Goal: Task Accomplishment & Management: Use online tool/utility

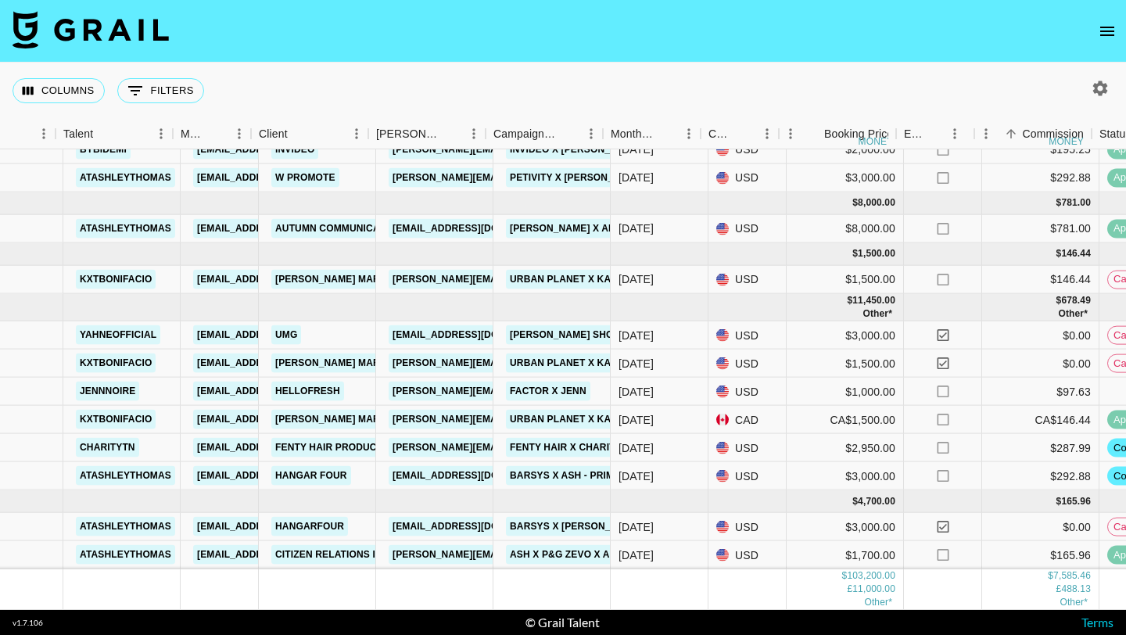
scroll to position [868, 270]
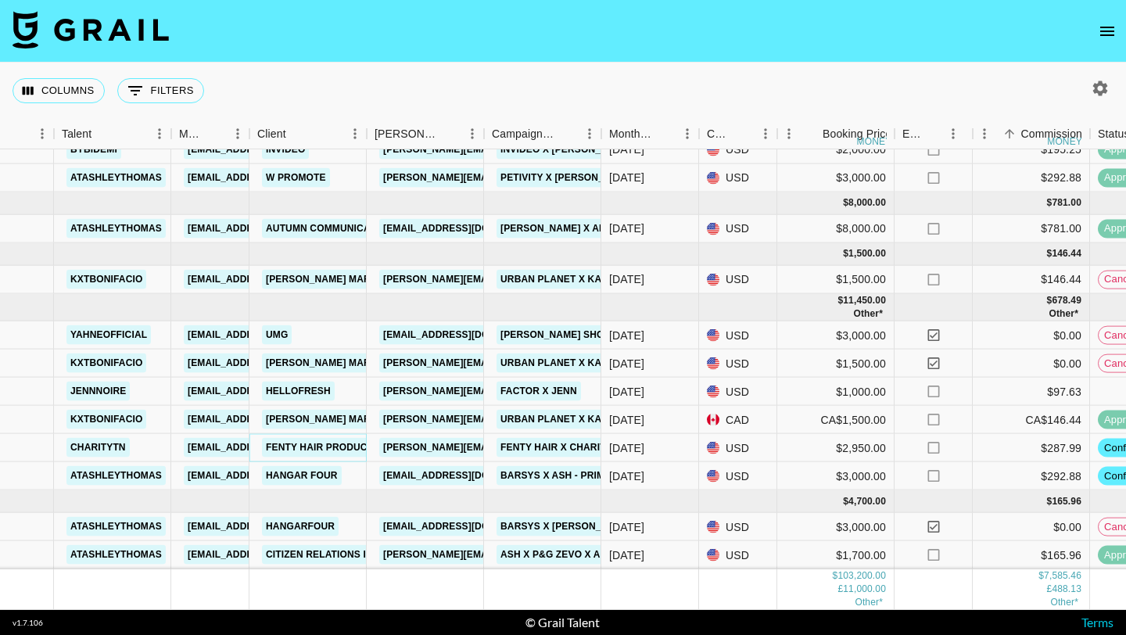
click at [328, 441] on link "FENTY HAIR PRODUCTS LLC" at bounding box center [333, 448] width 143 height 20
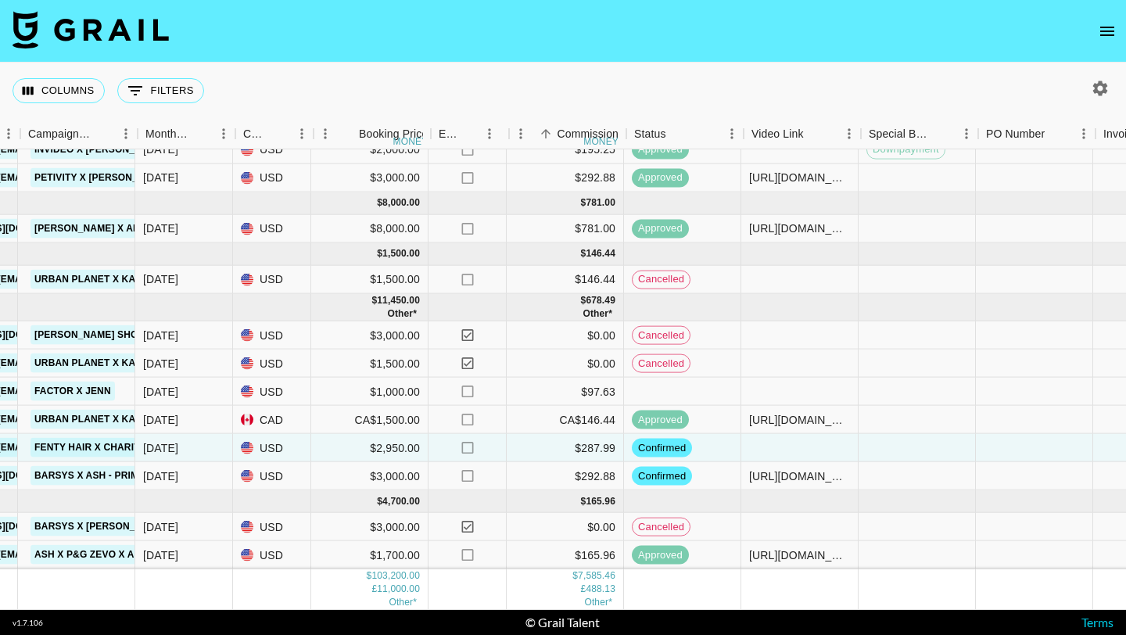
scroll to position [868, 701]
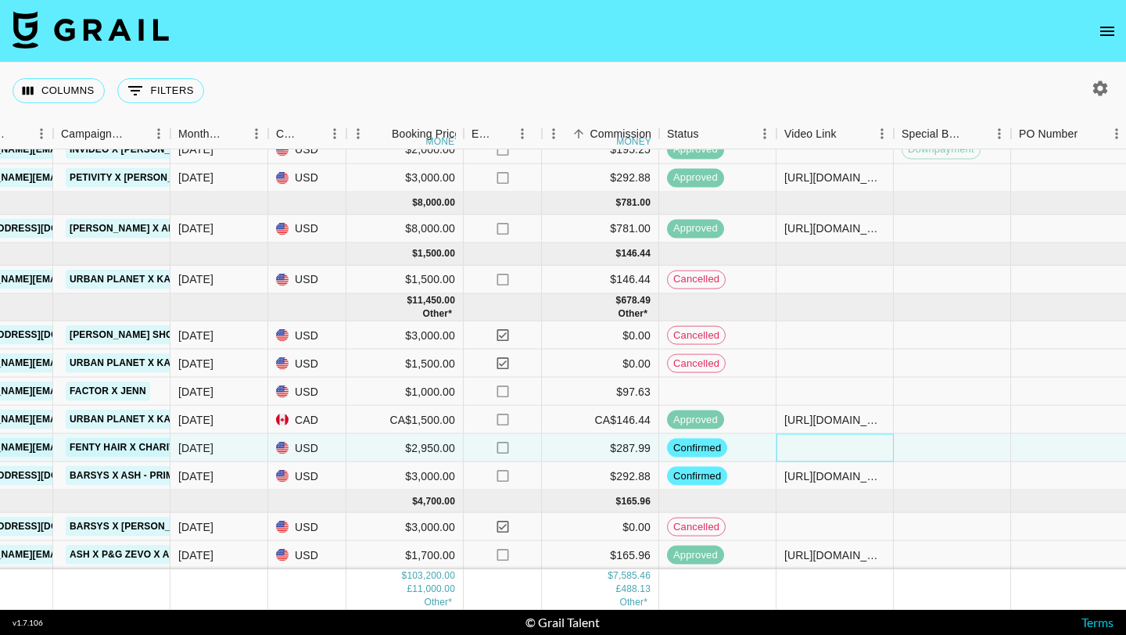
click at [813, 447] on div at bounding box center [834, 448] width 117 height 28
click at [822, 449] on div at bounding box center [834, 448] width 117 height 28
type input "[URL][DOMAIN_NAME]"
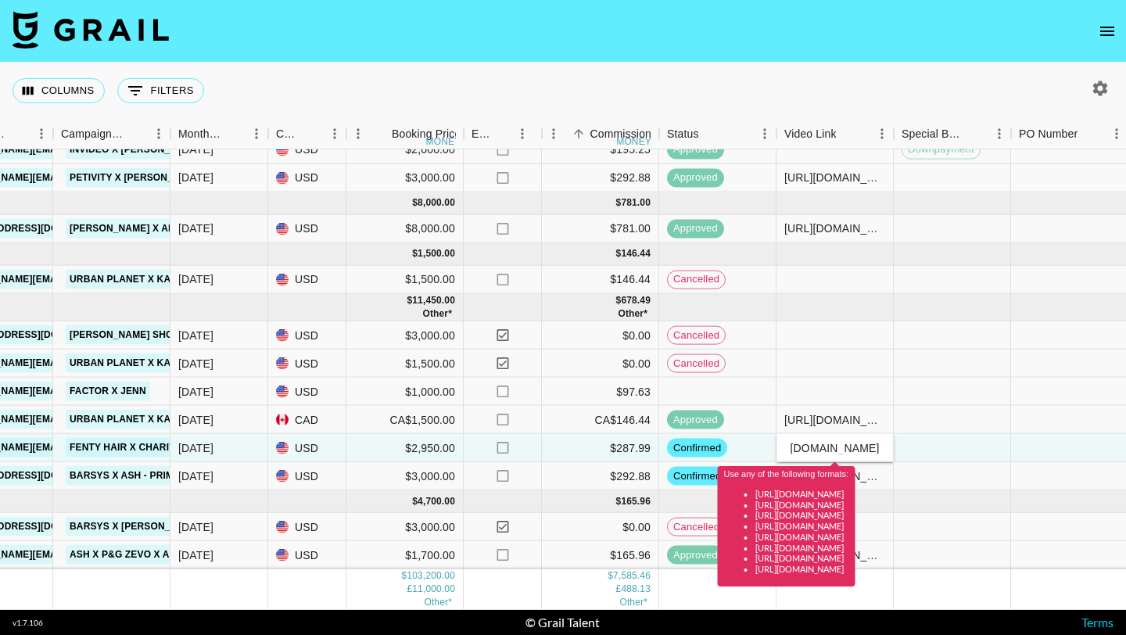
click at [832, 448] on input "[URL][DOMAIN_NAME]" at bounding box center [834, 447] width 115 height 13
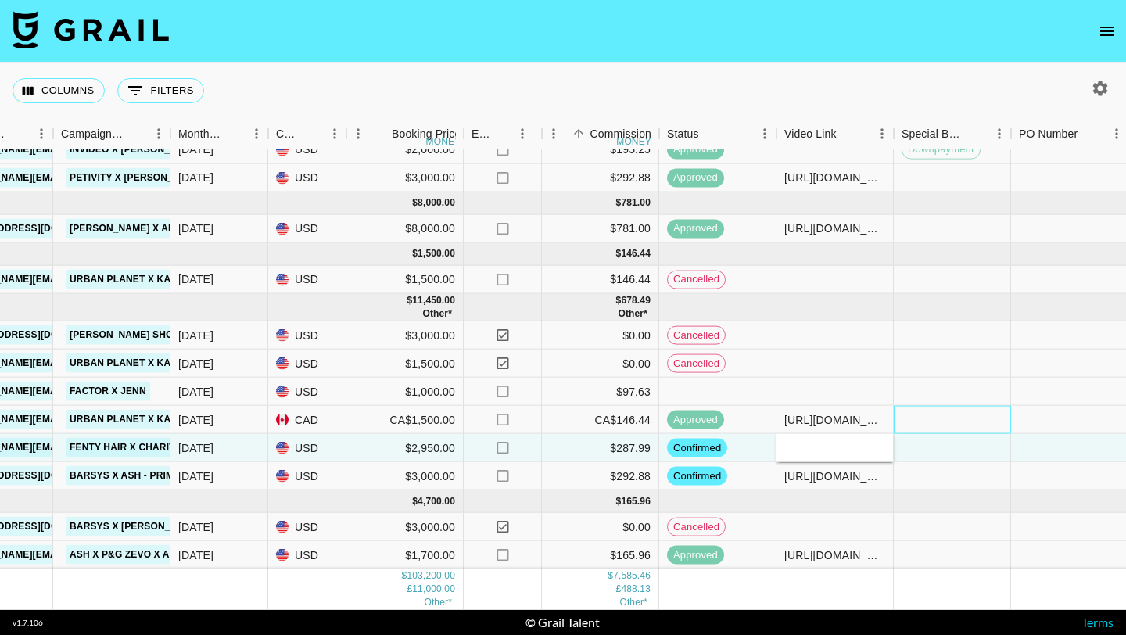
click at [943, 432] on div at bounding box center [951, 420] width 117 height 28
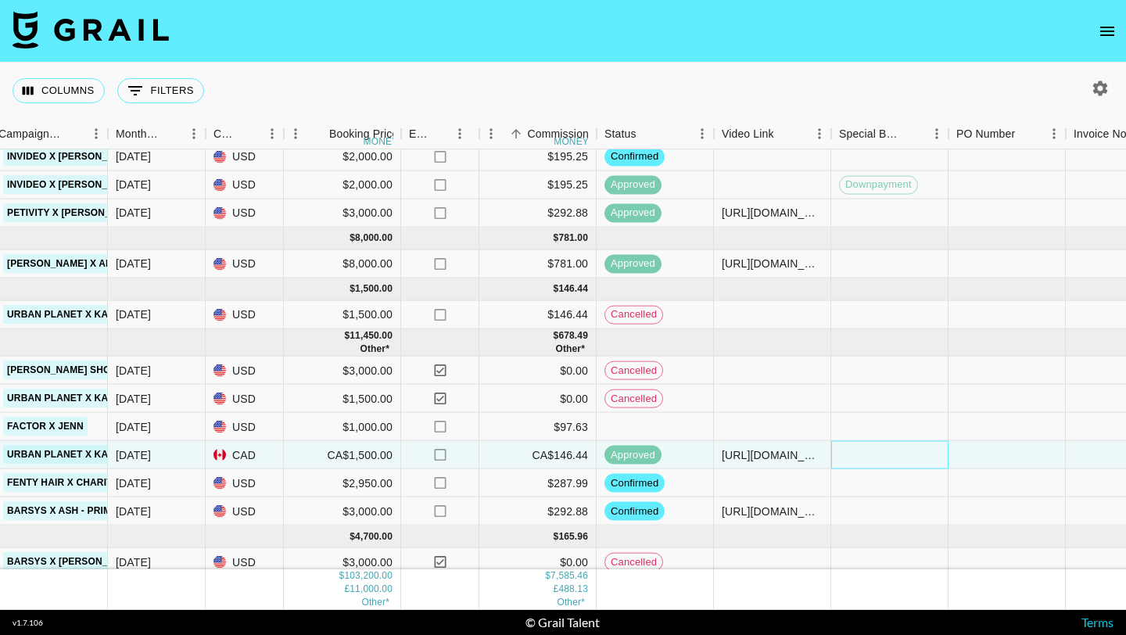
scroll to position [868, 764]
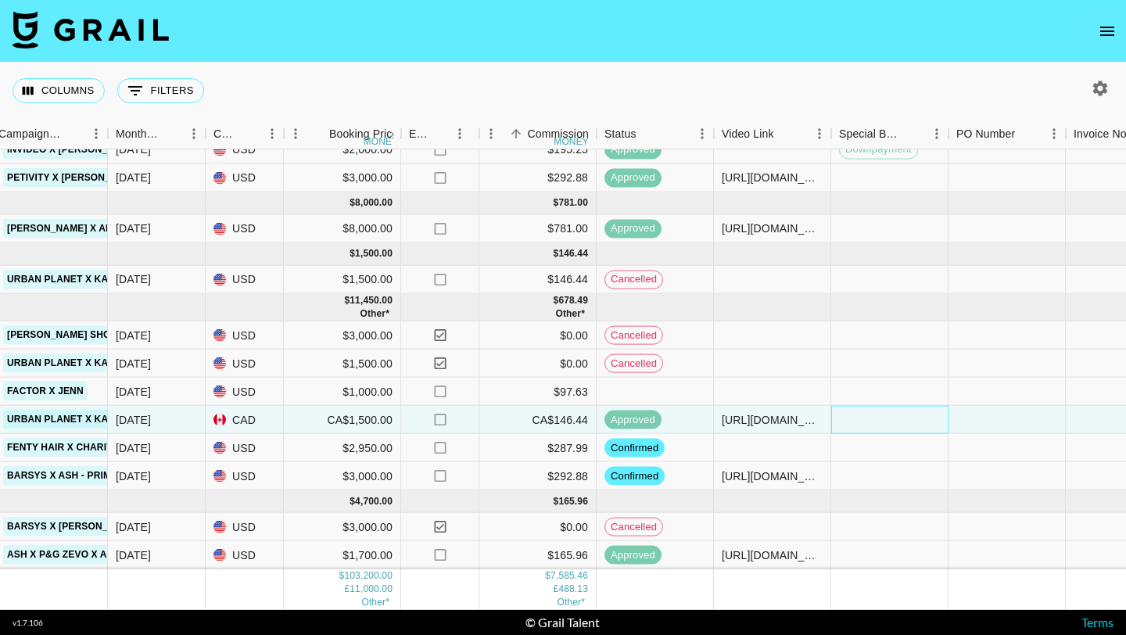
click at [875, 424] on div at bounding box center [889, 420] width 117 height 28
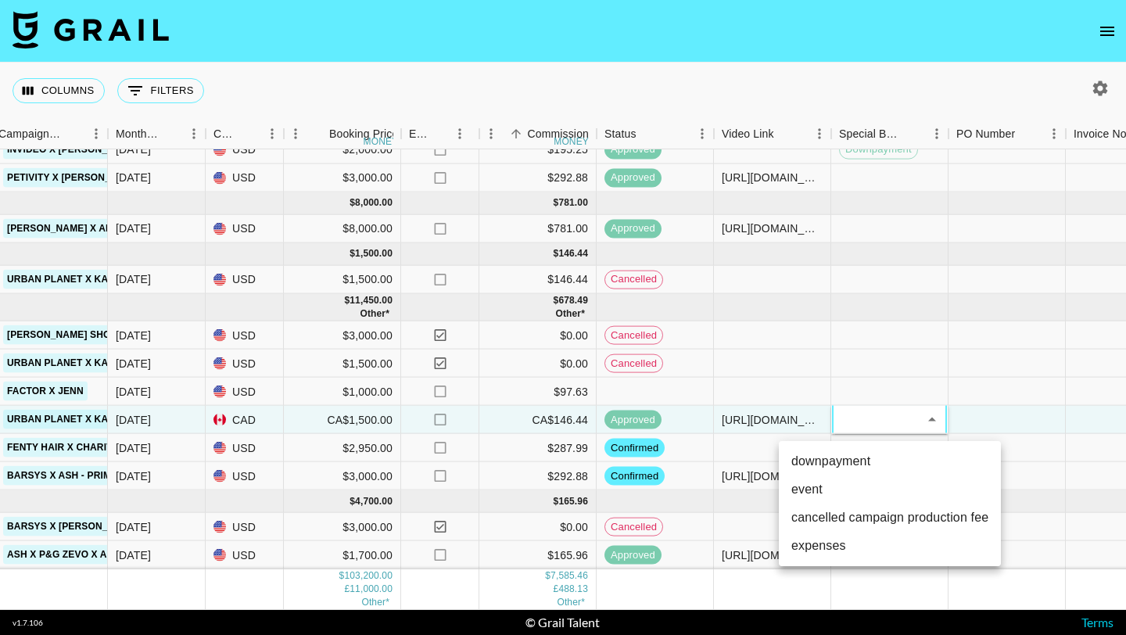
click at [993, 423] on div at bounding box center [563, 317] width 1126 height 635
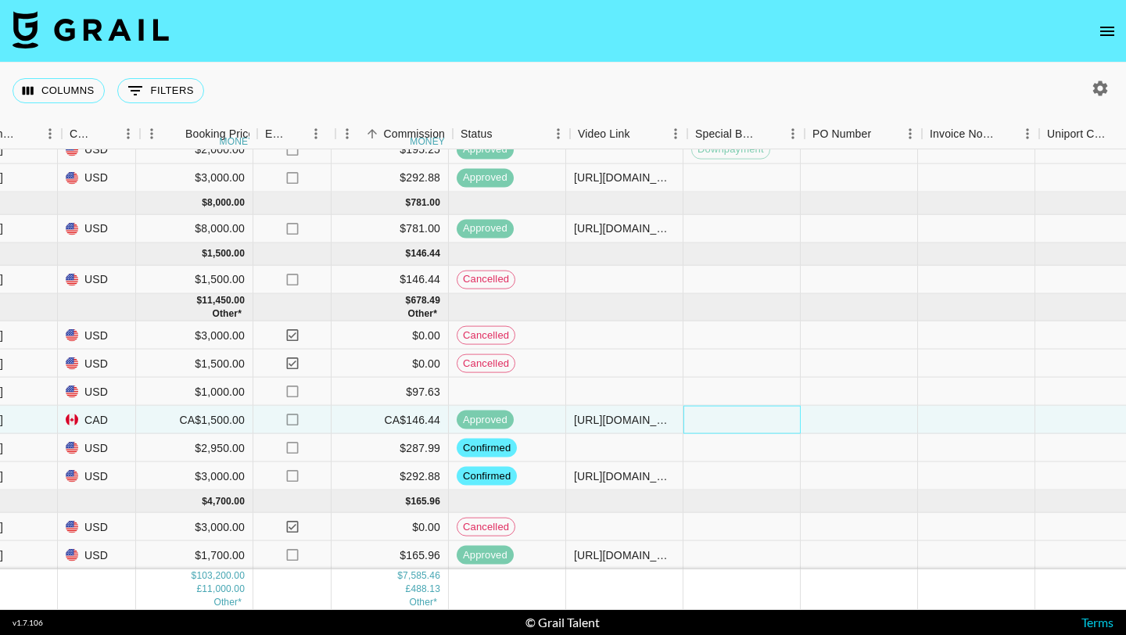
scroll to position [868, 874]
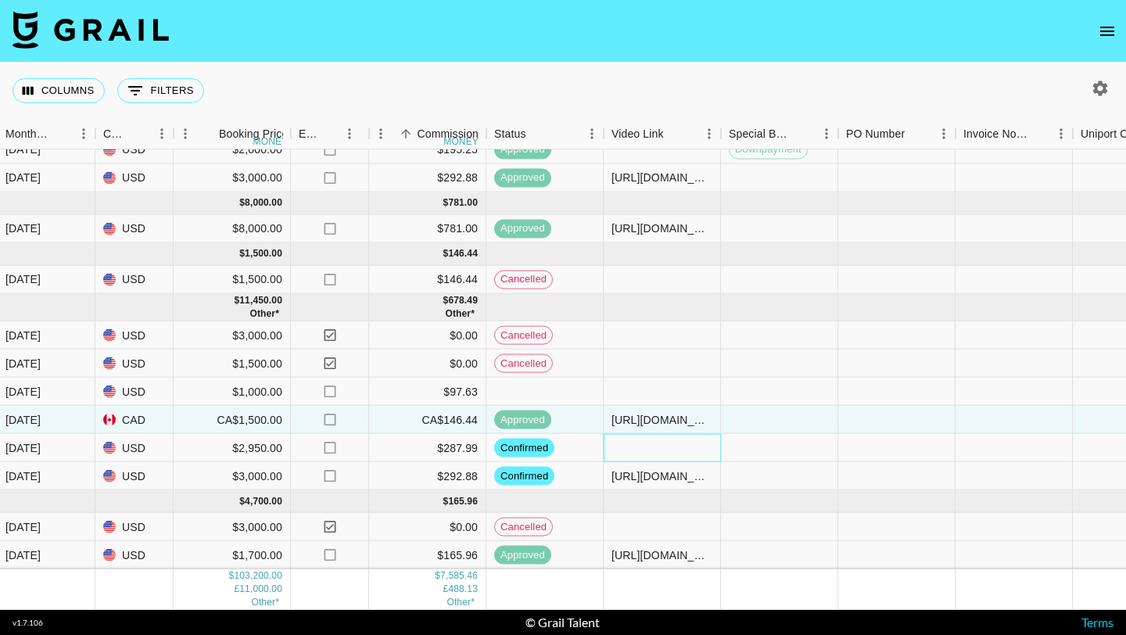
click at [662, 449] on div at bounding box center [661, 448] width 117 height 28
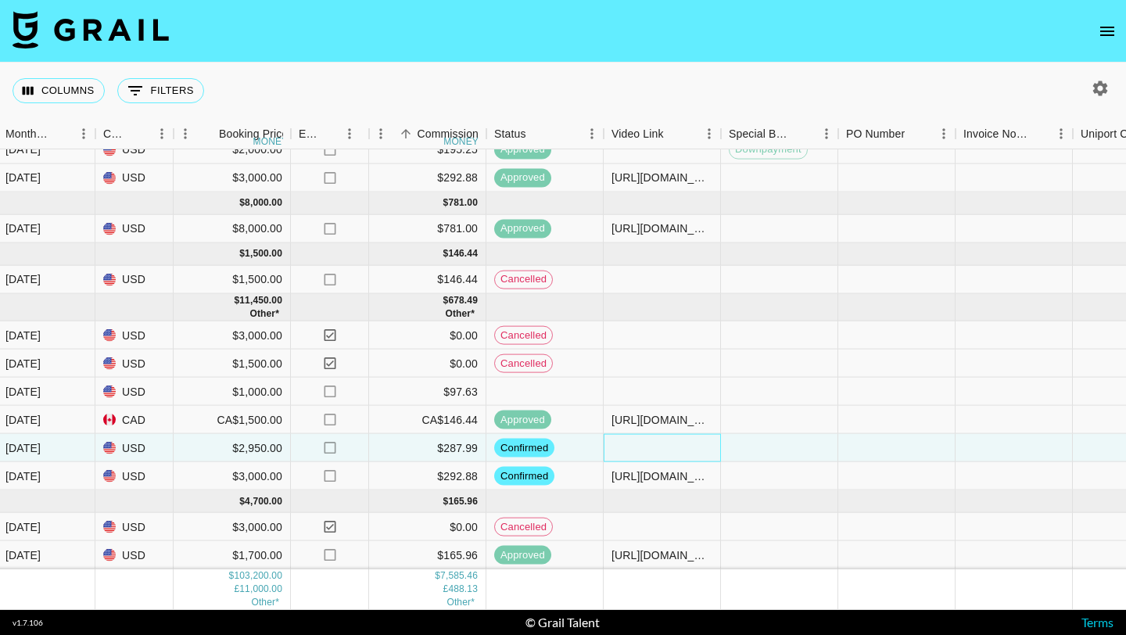
click at [662, 449] on div at bounding box center [661, 448] width 117 height 28
type input "[URL][DOMAIN_NAME]"
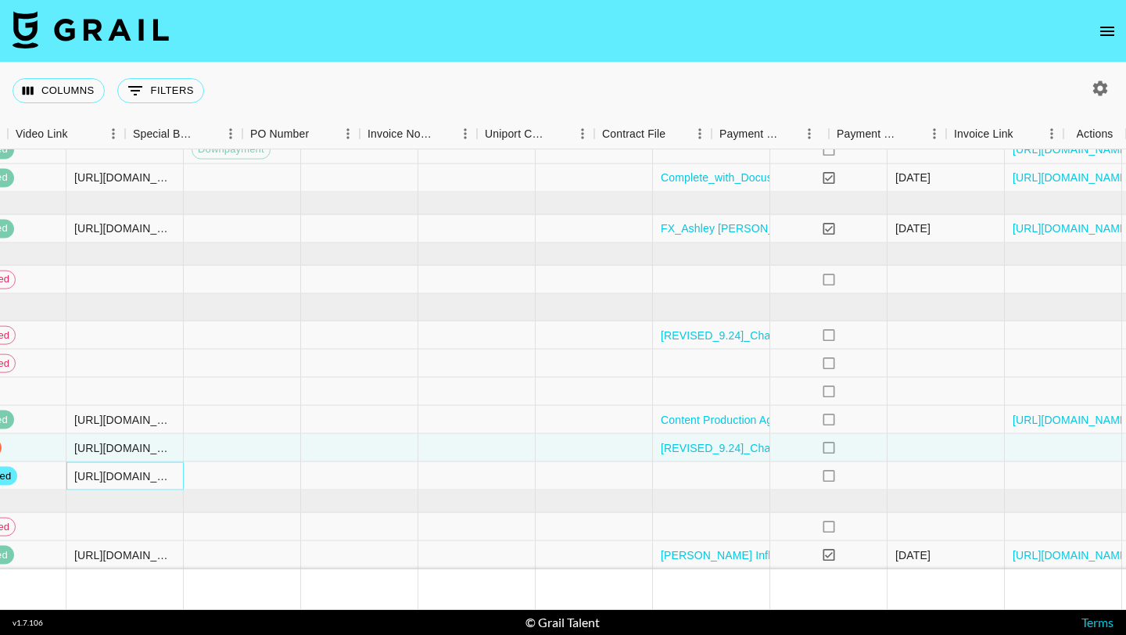
scroll to position [868, 1469]
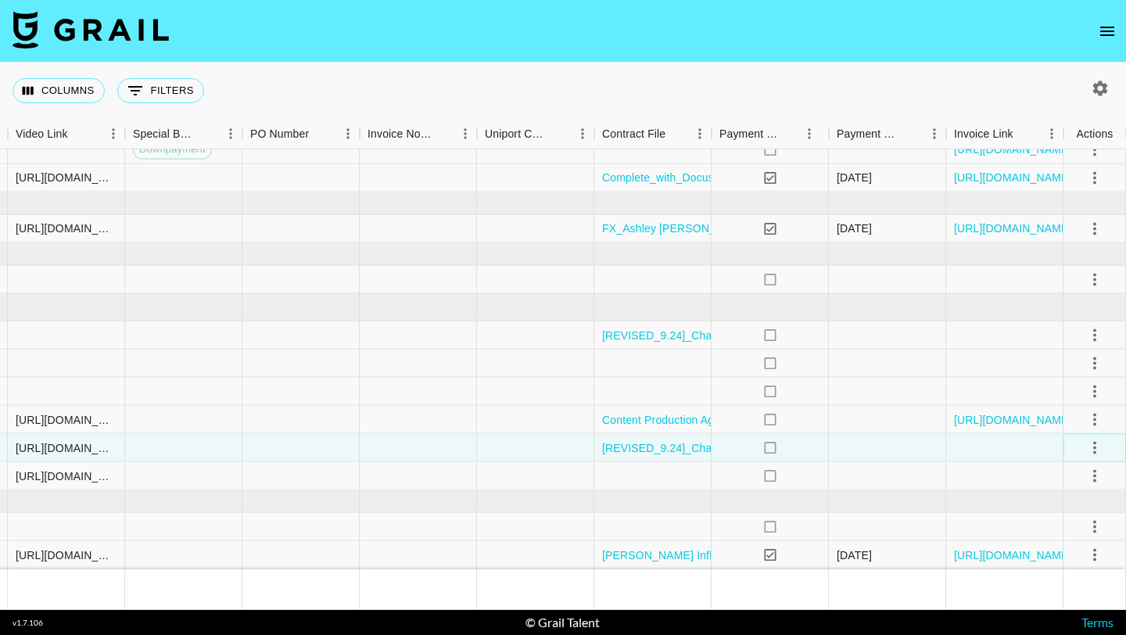
click at [1090, 442] on icon "select merge strategy" at bounding box center [1094, 447] width 19 height 19
click at [1054, 592] on div "Approve" at bounding box center [1060, 593] width 48 height 19
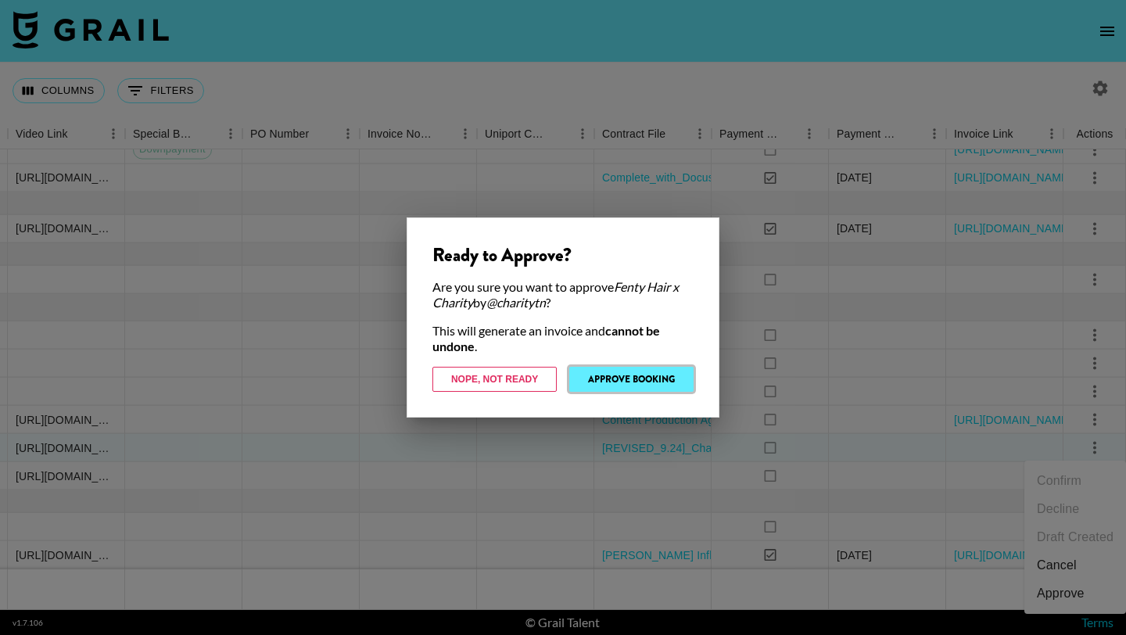
click at [638, 382] on button "Approve Booking" at bounding box center [631, 379] width 124 height 25
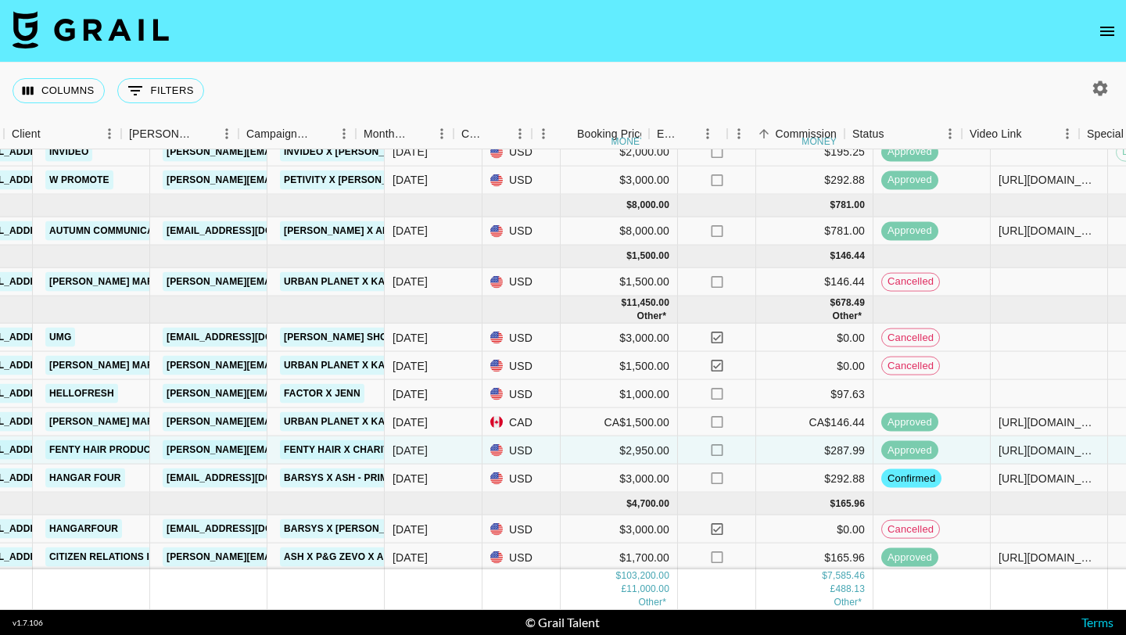
scroll to position [866, 459]
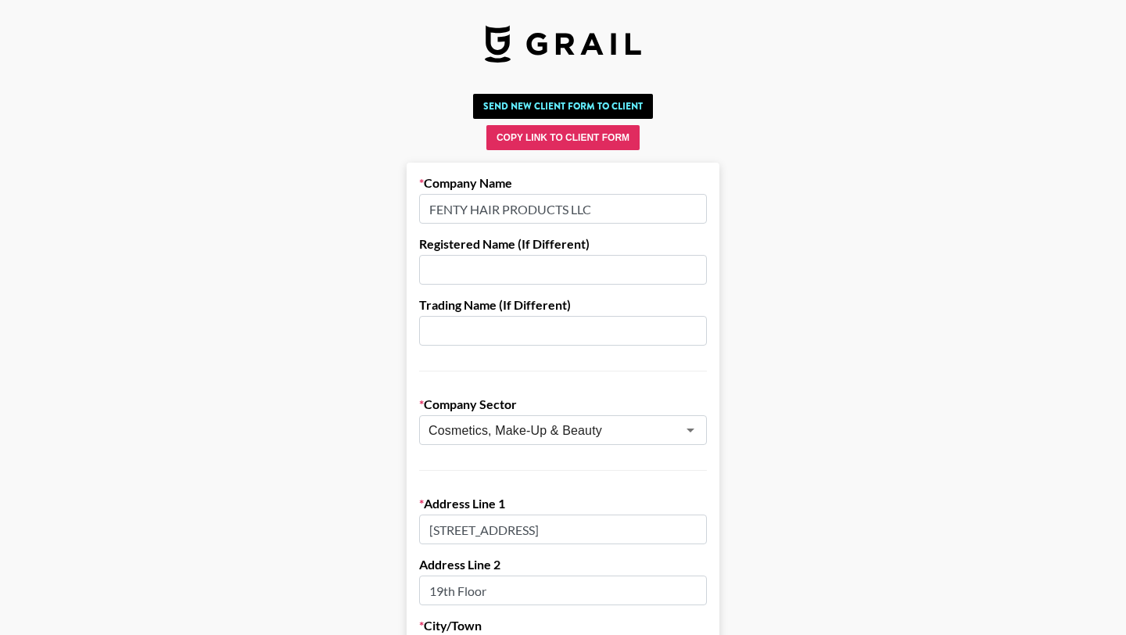
click at [612, 209] on input "FENTY HAIR PRODUCTS LLC" at bounding box center [563, 209] width 288 height 30
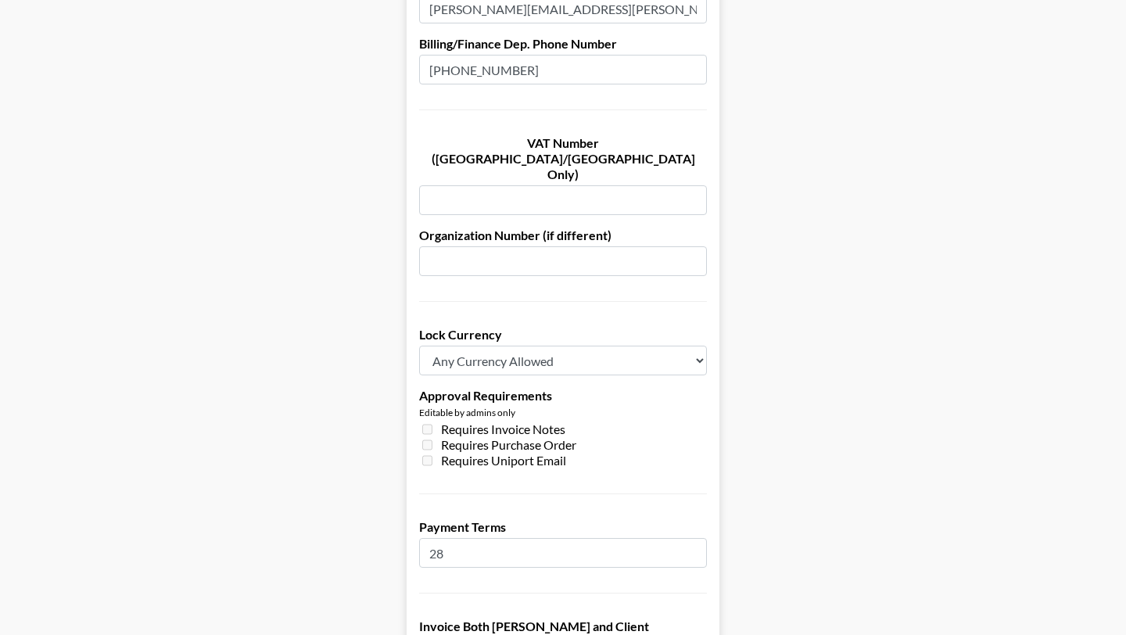
scroll to position [1155, 0]
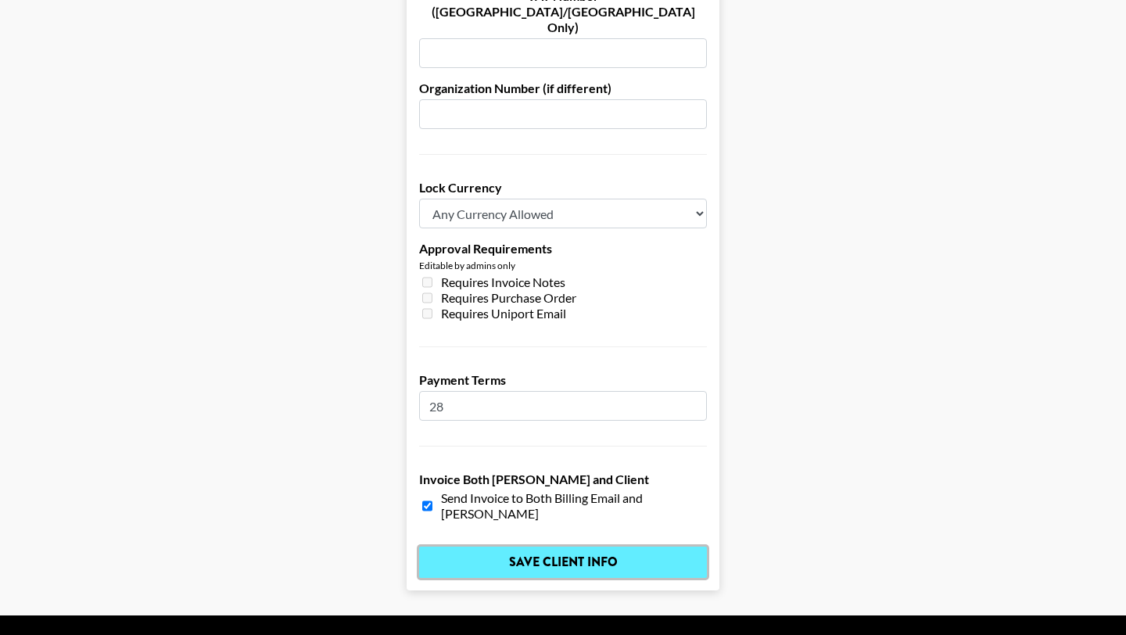
click at [635, 546] on input "Save Client Info" at bounding box center [563, 561] width 288 height 31
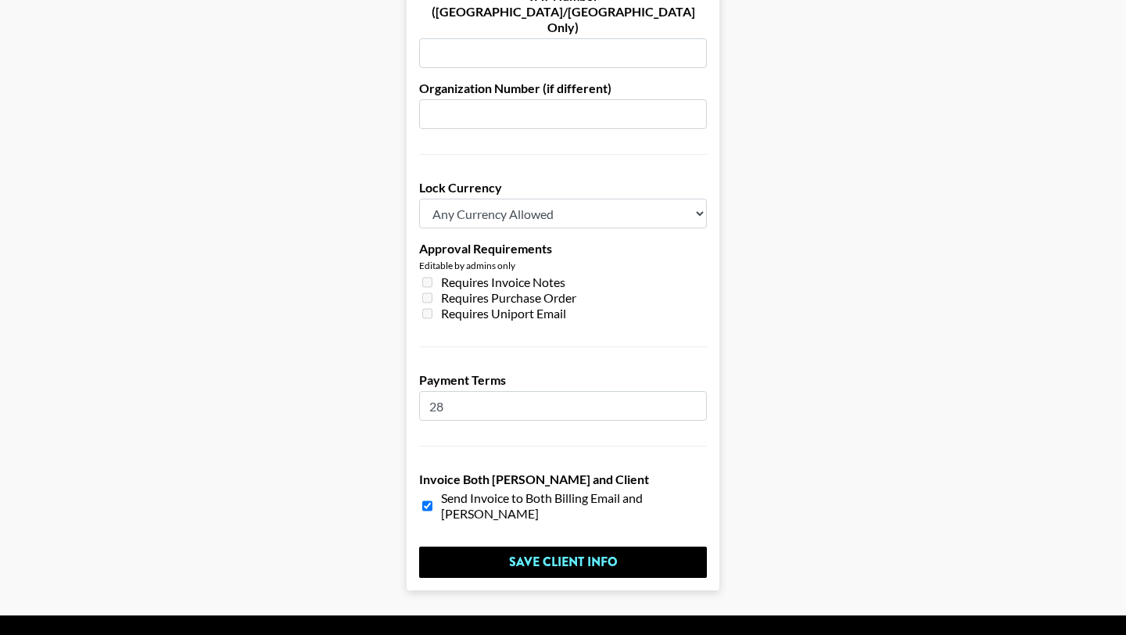
scroll to position [0, 0]
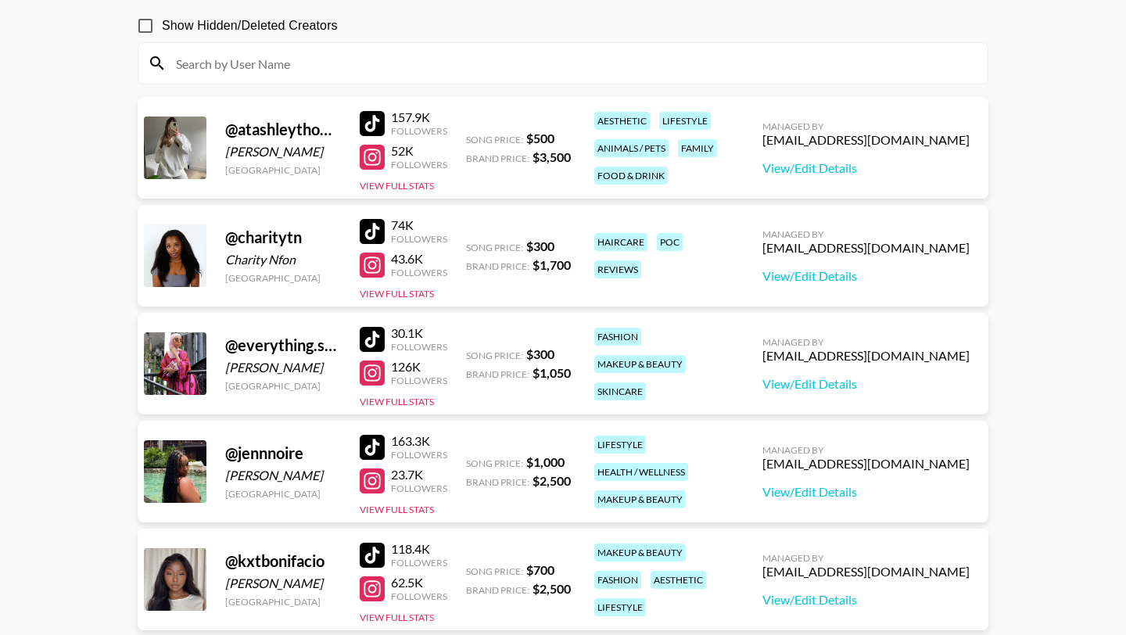
scroll to position [121, 0]
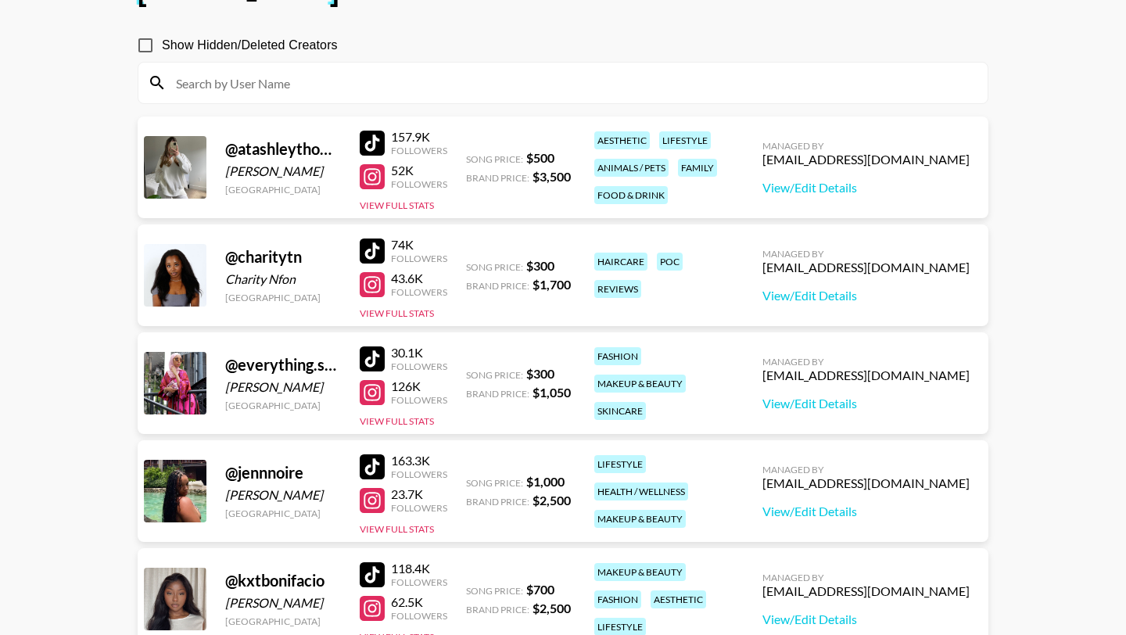
click at [375, 248] on div at bounding box center [372, 250] width 25 height 25
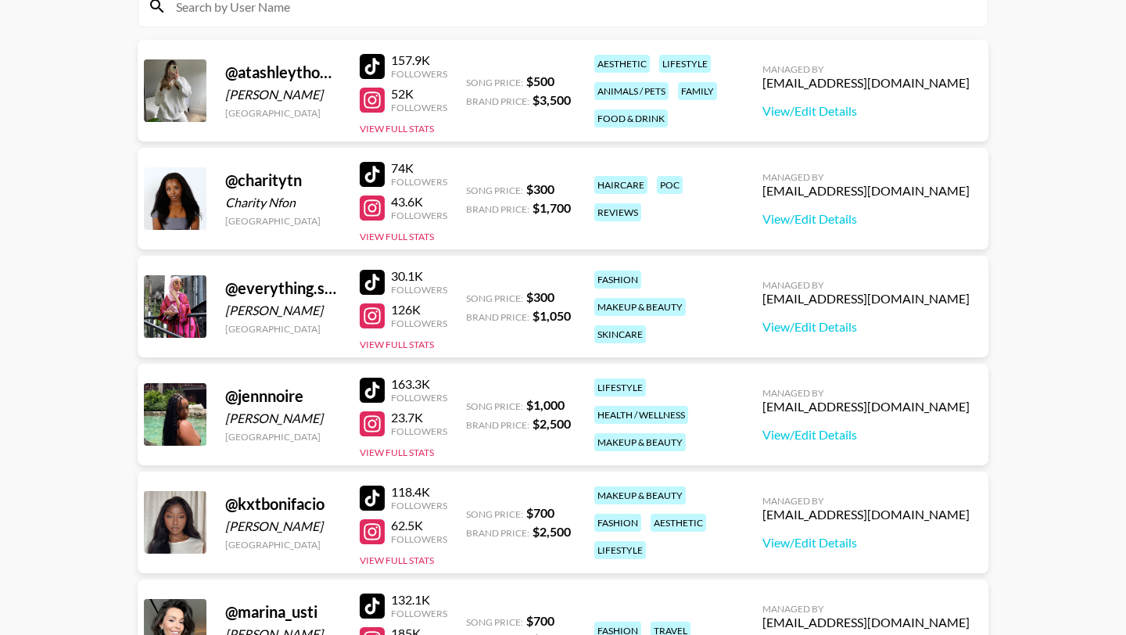
scroll to position [179, 0]
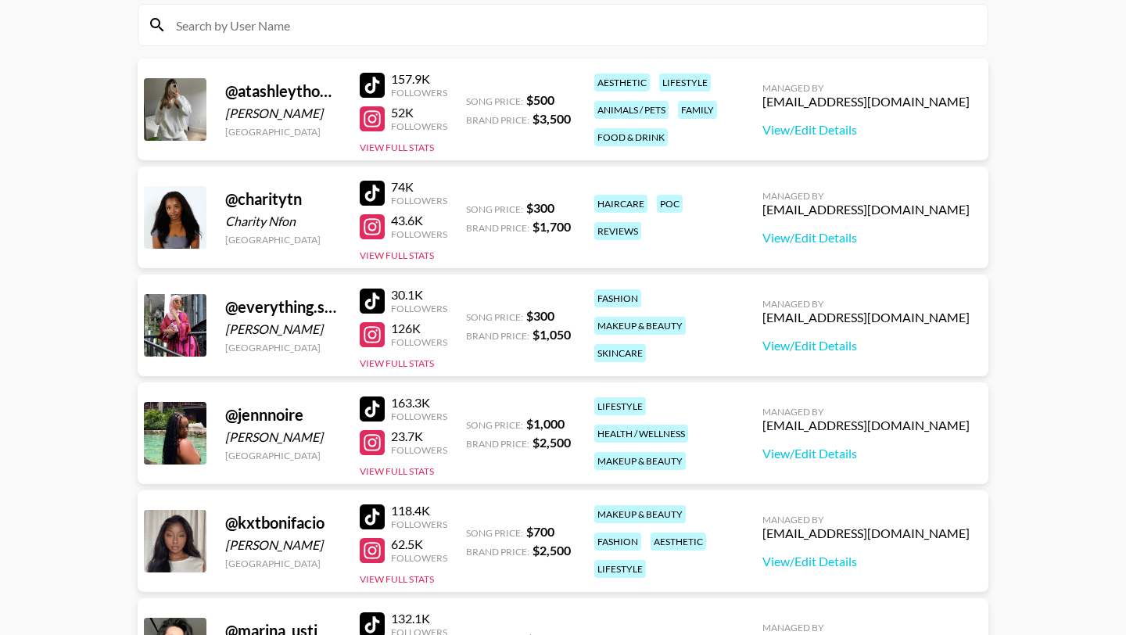
click at [367, 514] on div at bounding box center [372, 516] width 25 height 25
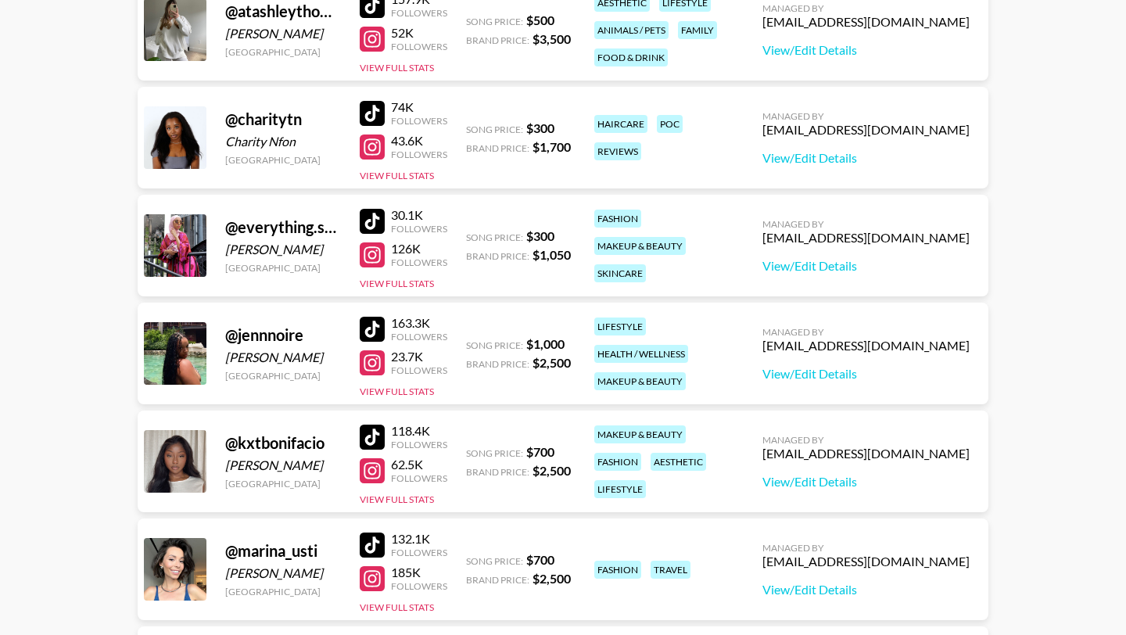
scroll to position [275, 0]
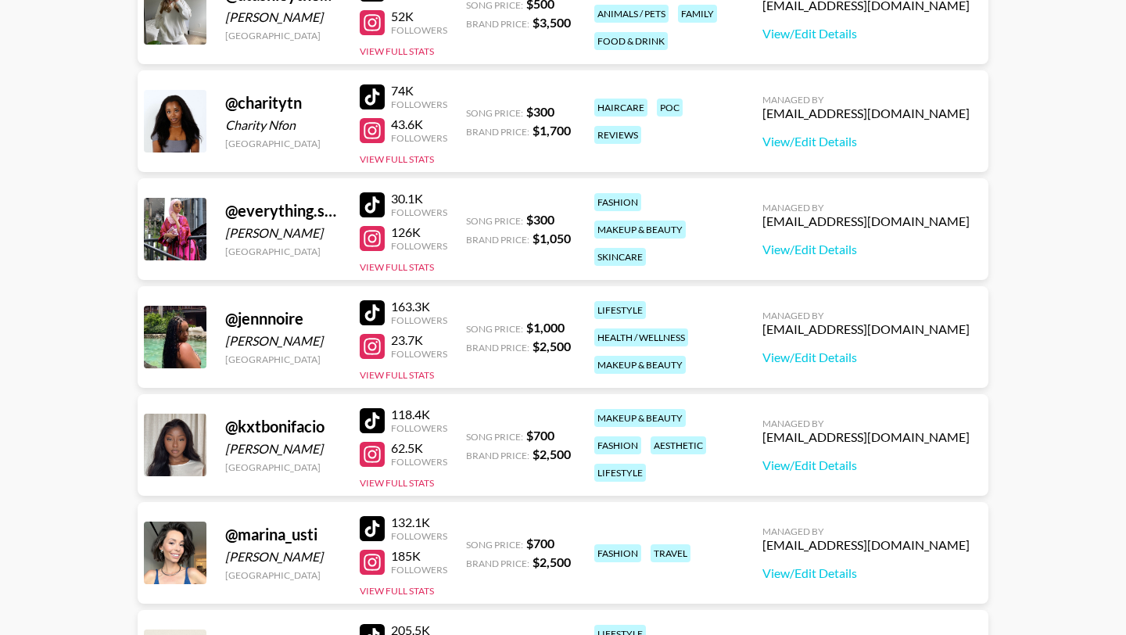
click at [375, 312] on div at bounding box center [372, 312] width 25 height 25
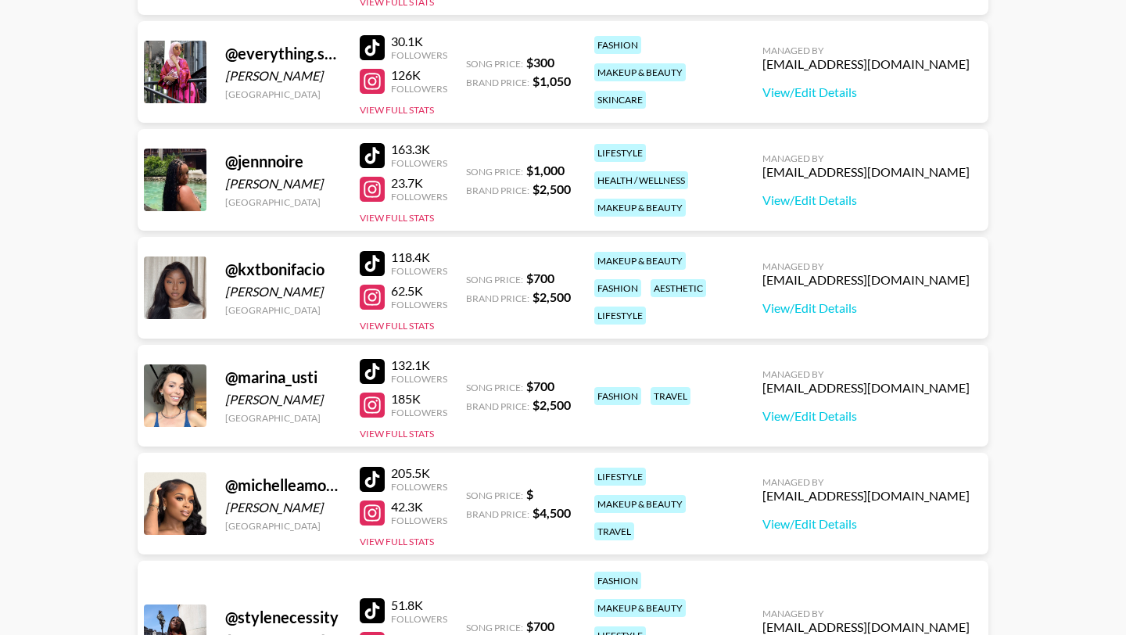
scroll to position [365, 0]
